Goal: Task Accomplishment & Management: Use online tool/utility

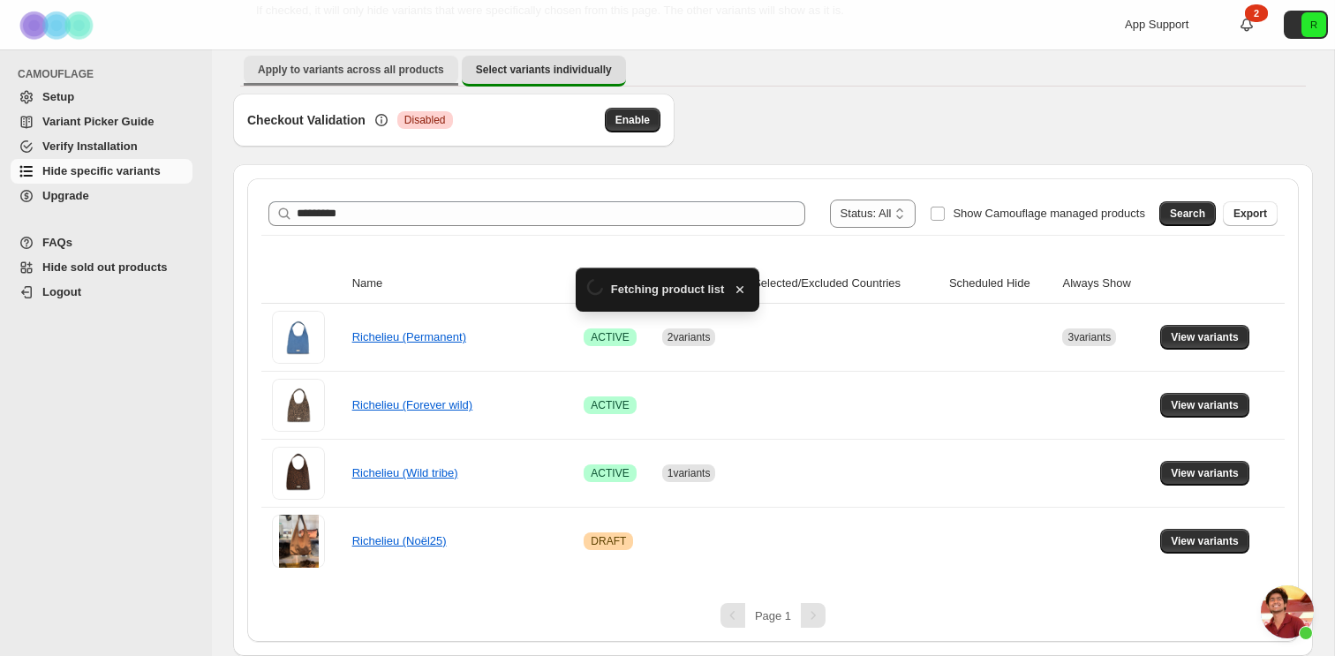
scroll to position [5645, 0]
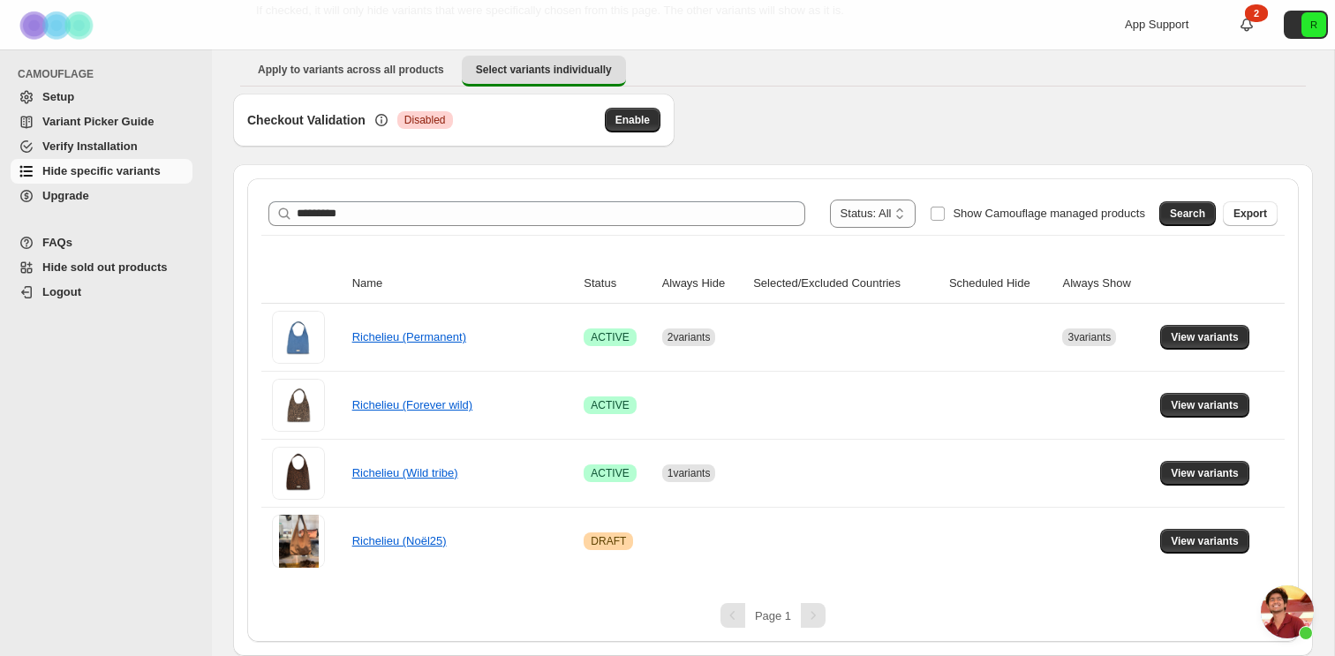
click at [104, 104] on span "Setup" at bounding box center [115, 97] width 147 height 18
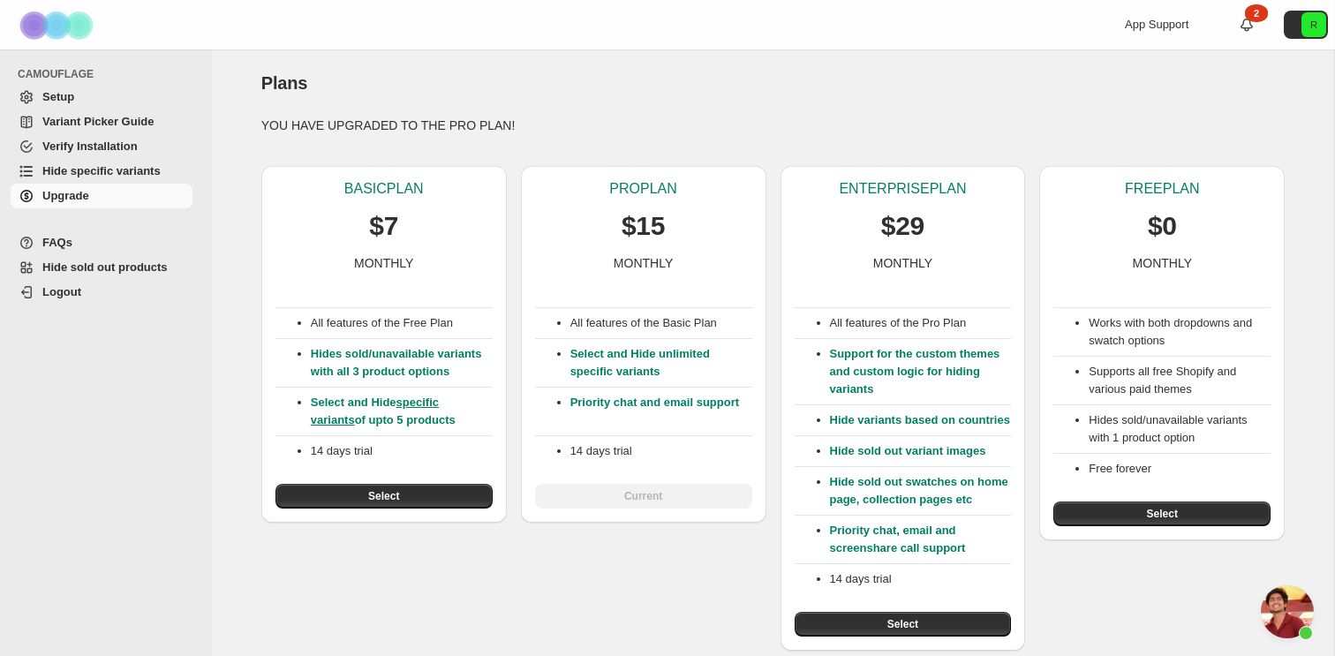
click at [93, 129] on span "Variant Picker Guide" at bounding box center [115, 122] width 147 height 18
click at [93, 157] on link "Verify Installation" at bounding box center [102, 146] width 182 height 25
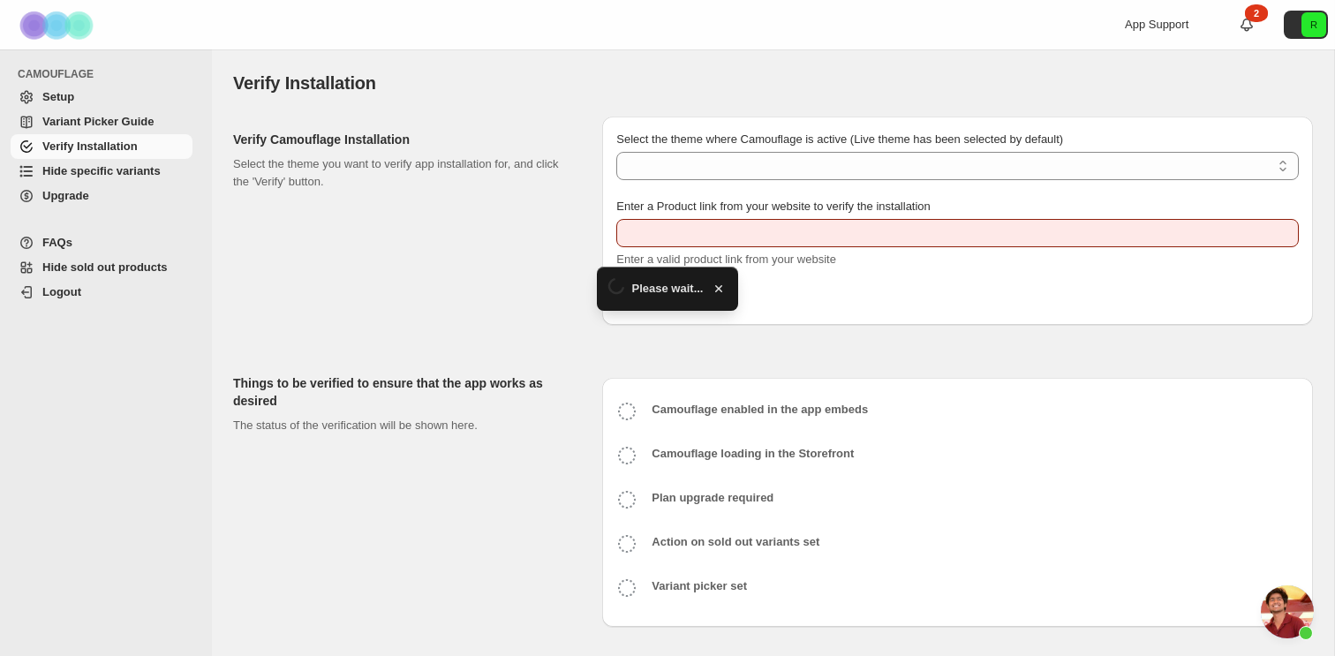
scroll to position [5645, 0]
type input "**********"
select select "**********"
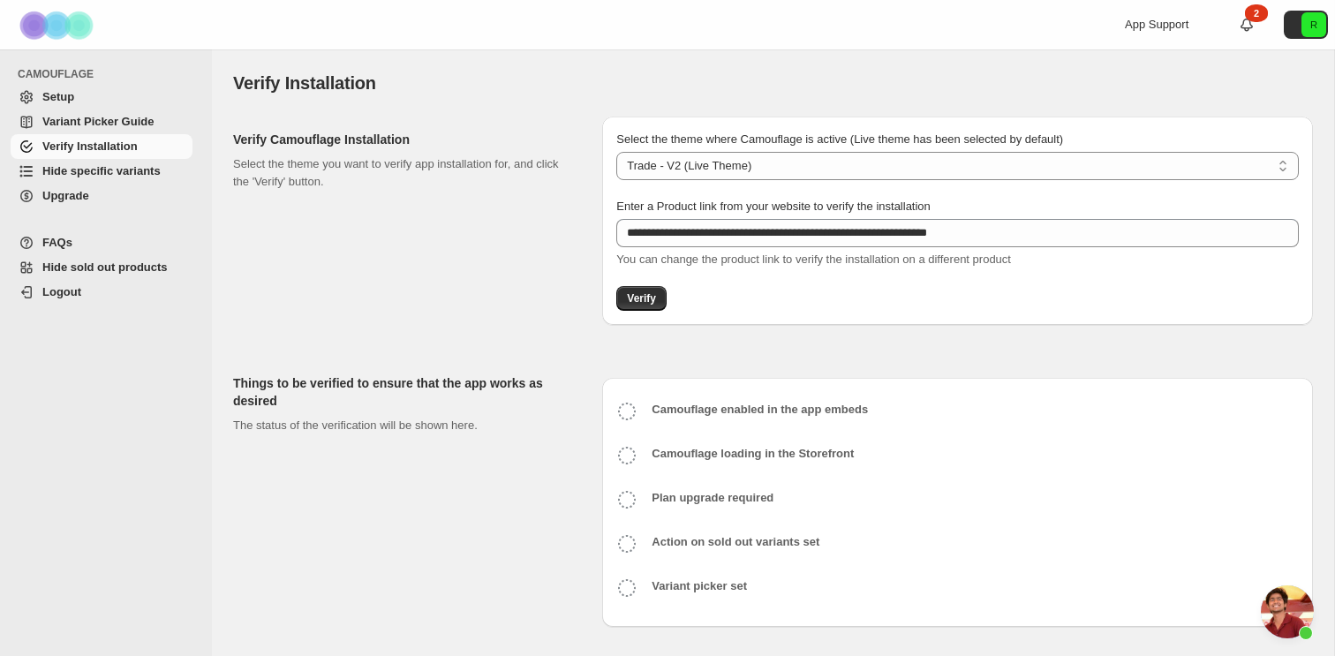
click at [139, 173] on span "Hide specific variants" at bounding box center [101, 170] width 118 height 13
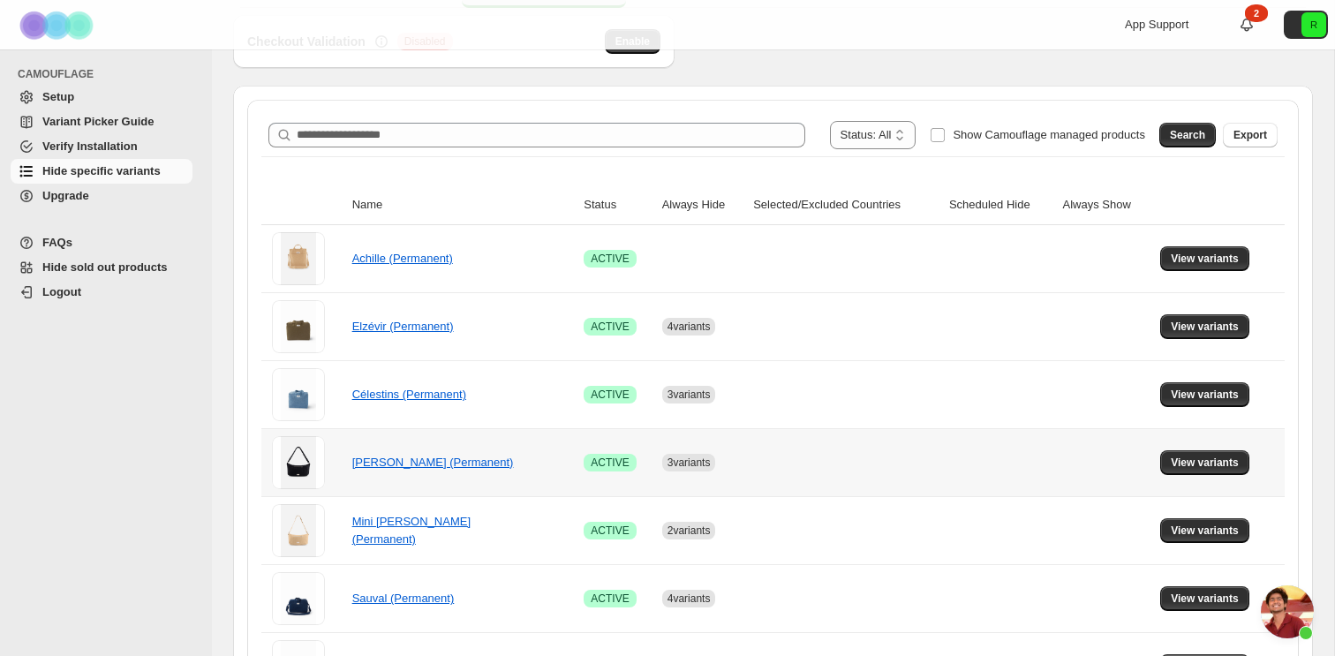
scroll to position [227, 0]
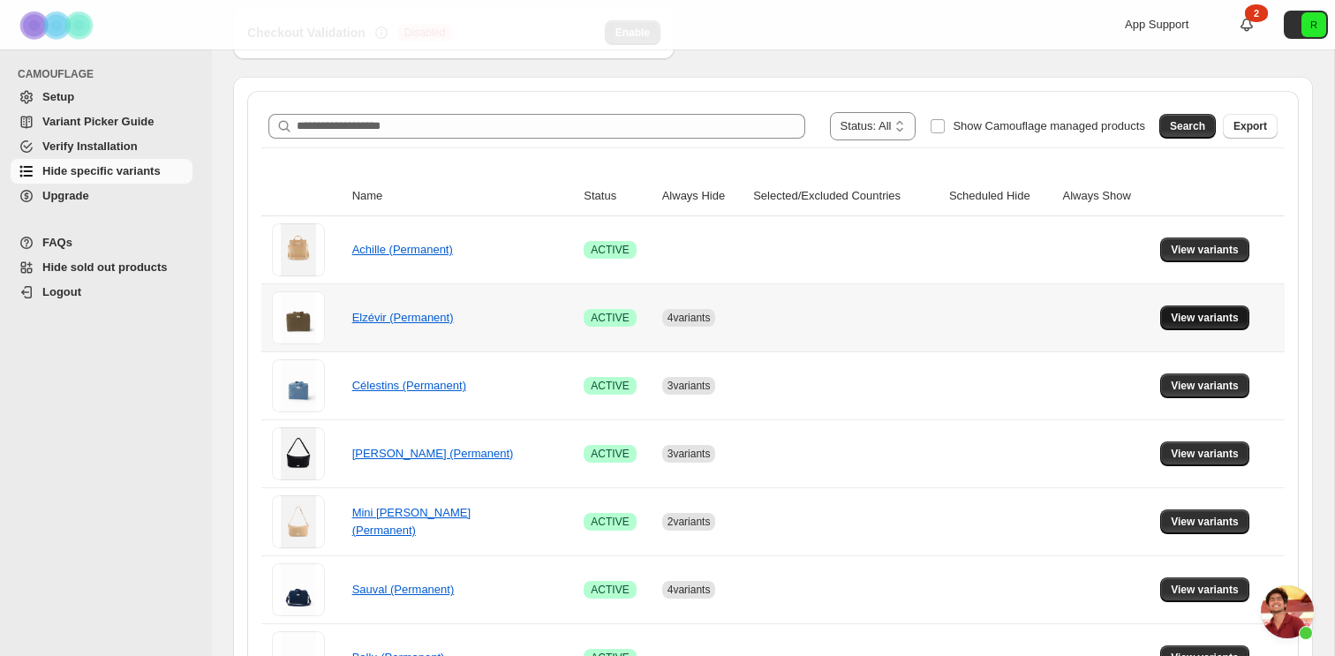
click at [1215, 321] on span "View variants" at bounding box center [1205, 318] width 68 height 14
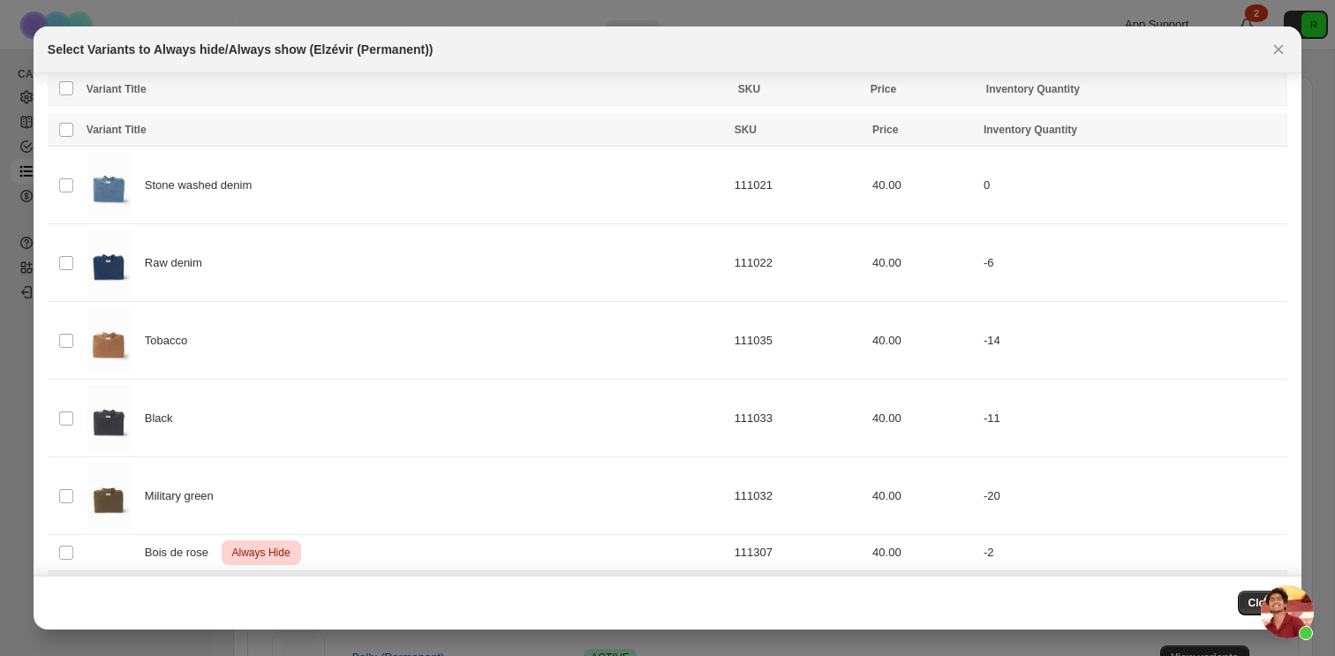
scroll to position [0, 0]
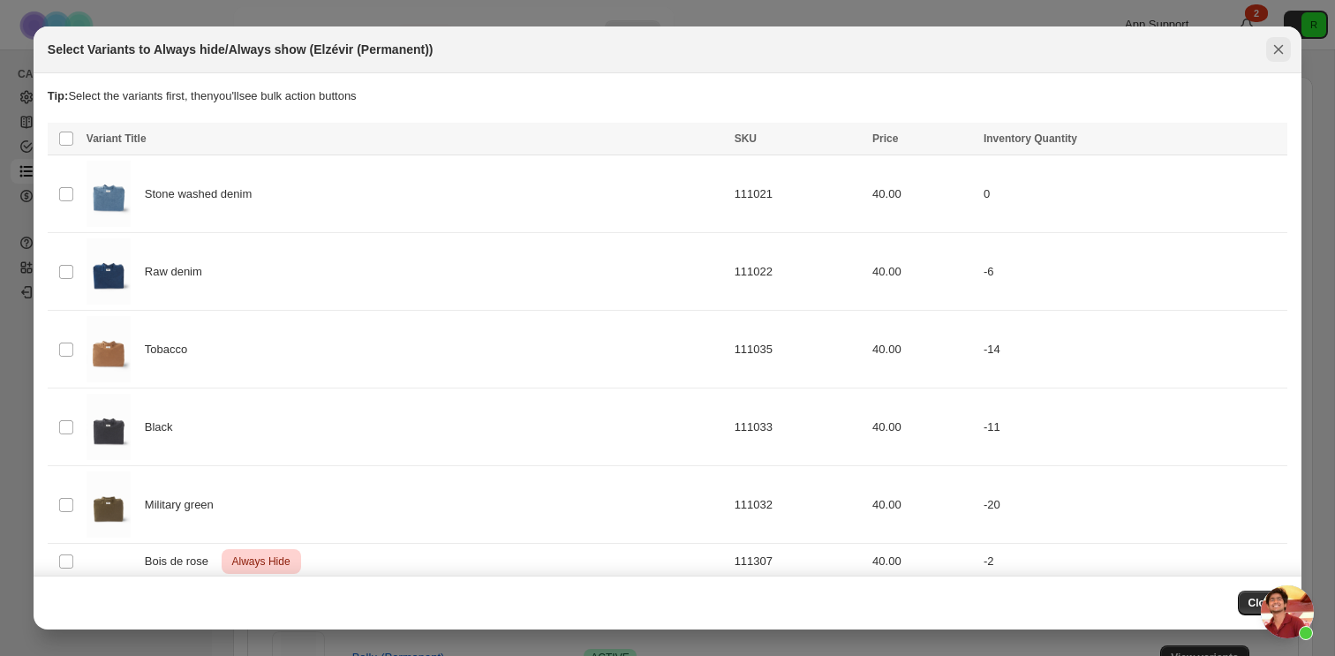
click at [1277, 55] on icon "Close" at bounding box center [1279, 50] width 18 height 18
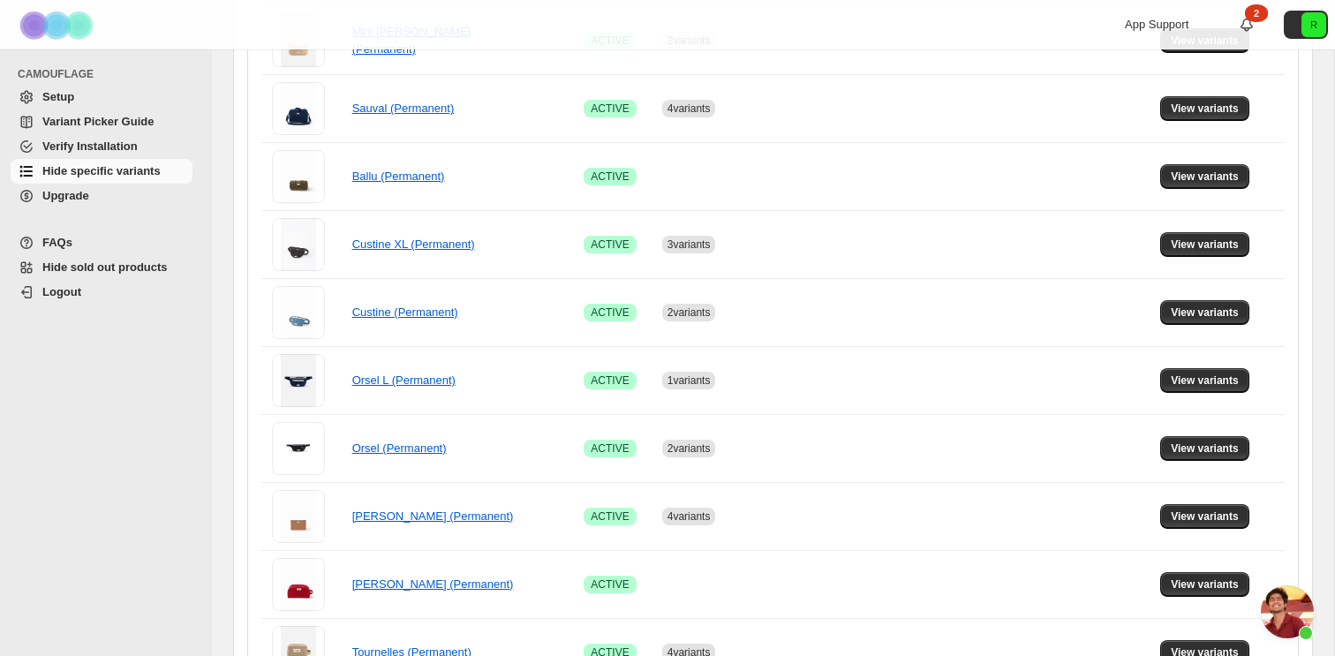
scroll to position [709, 0]
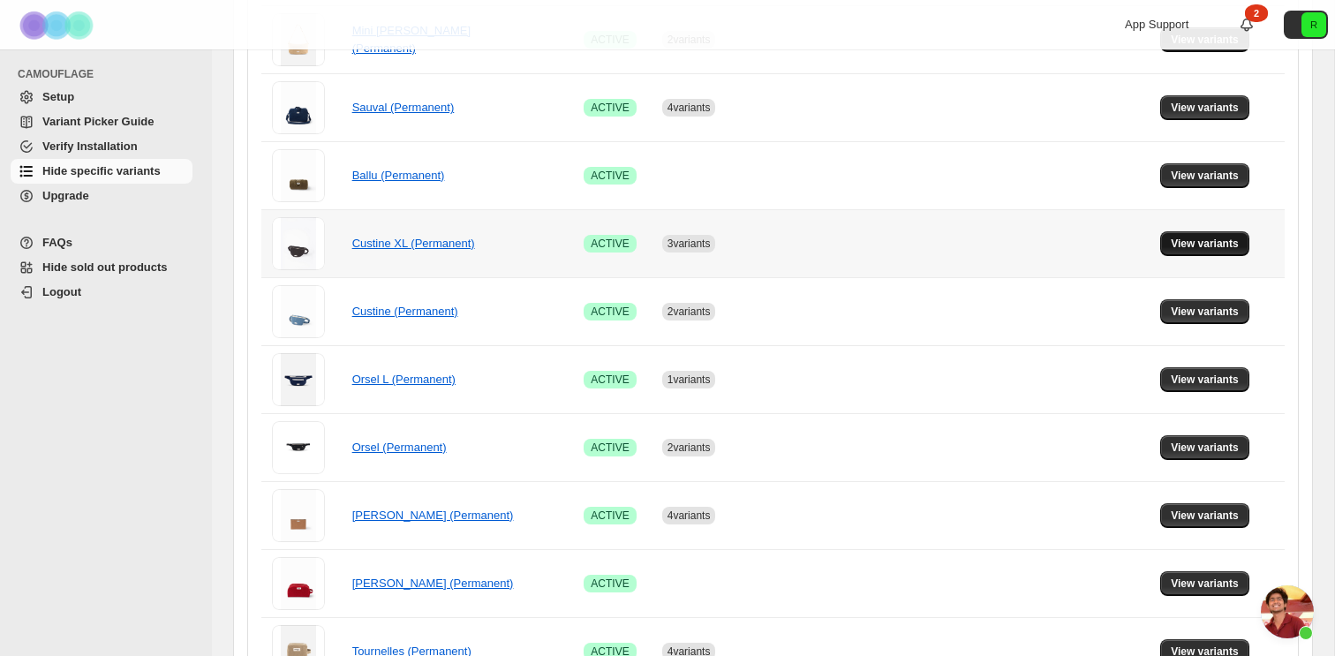
click at [1195, 244] on span "View variants" at bounding box center [1205, 244] width 68 height 14
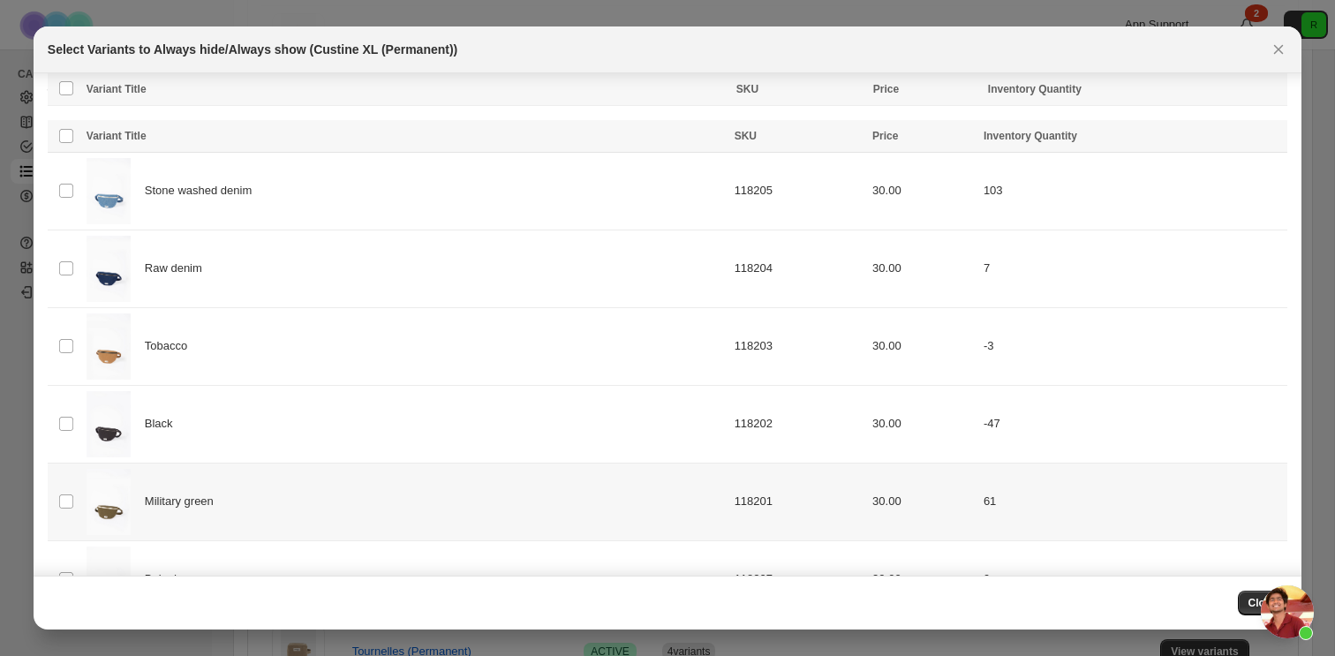
scroll to position [245, 0]
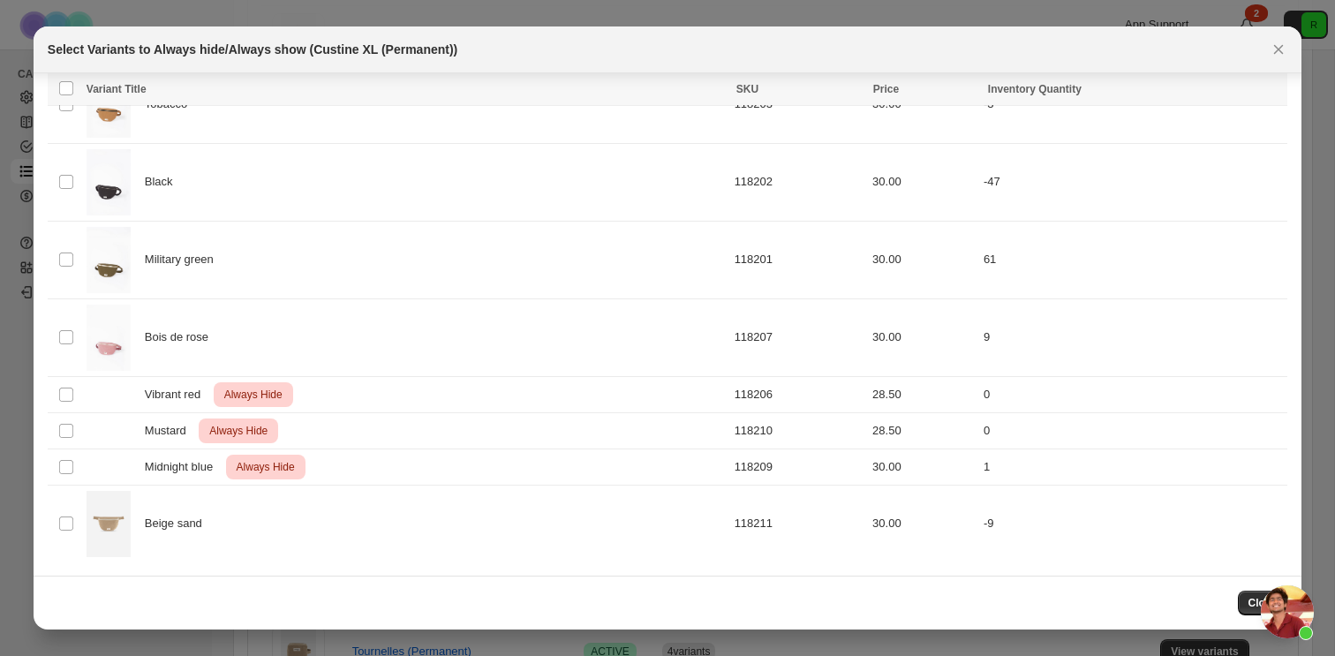
click at [1265, 48] on div "Select Variants to Always hide/Always show (Custine XL (Permanent))" at bounding box center [668, 50] width 1240 height 18
click at [1270, 48] on icon "Close" at bounding box center [1279, 50] width 18 height 18
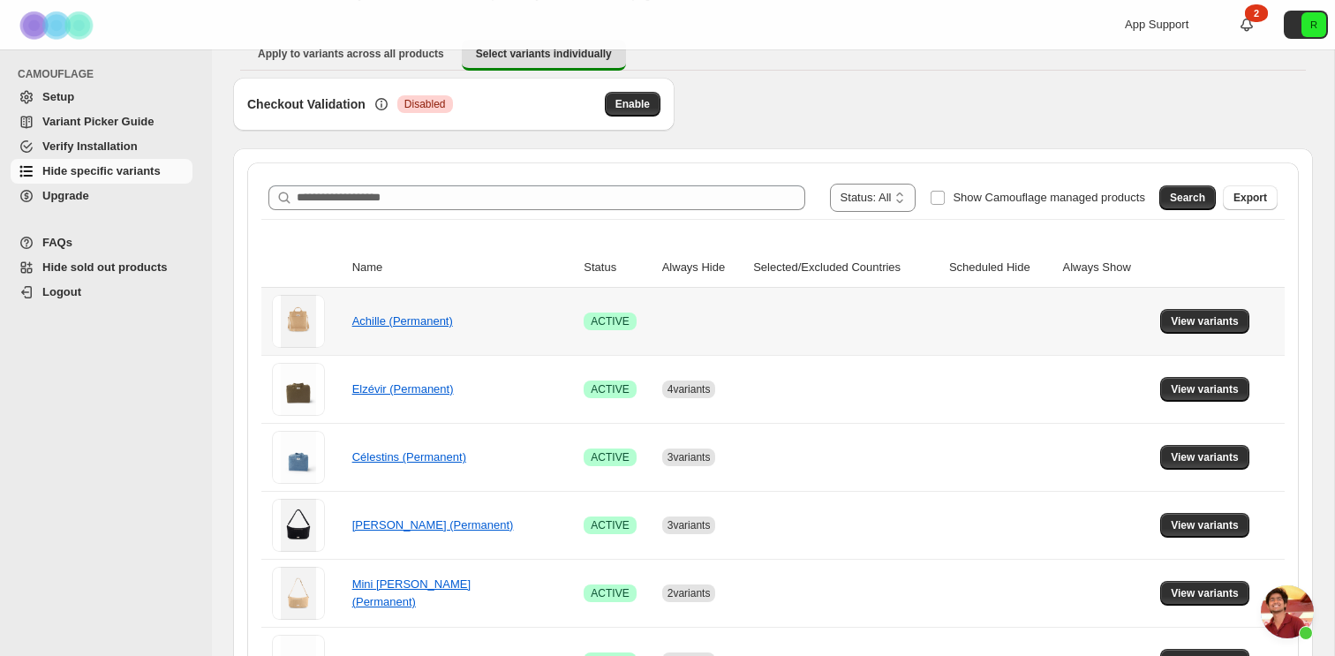
scroll to position [0, 0]
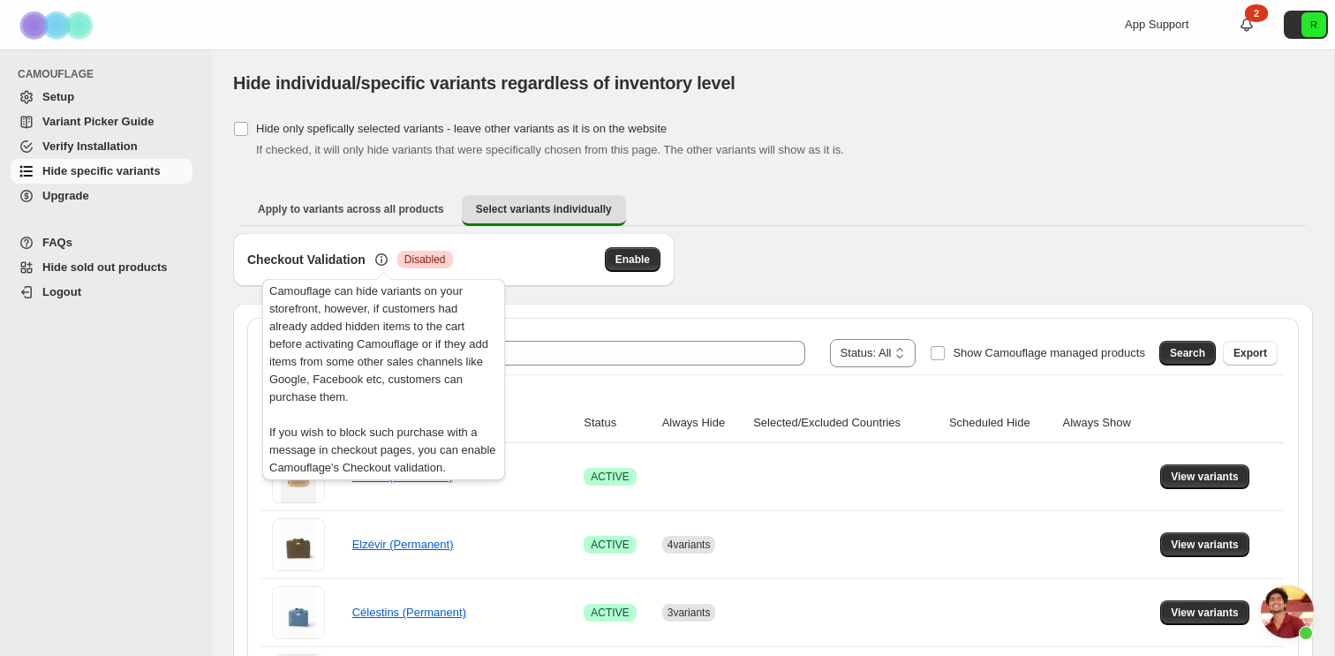
click at [379, 257] on icon at bounding box center [381, 259] width 12 height 12
